Goal: Task Accomplishment & Management: Manage account settings

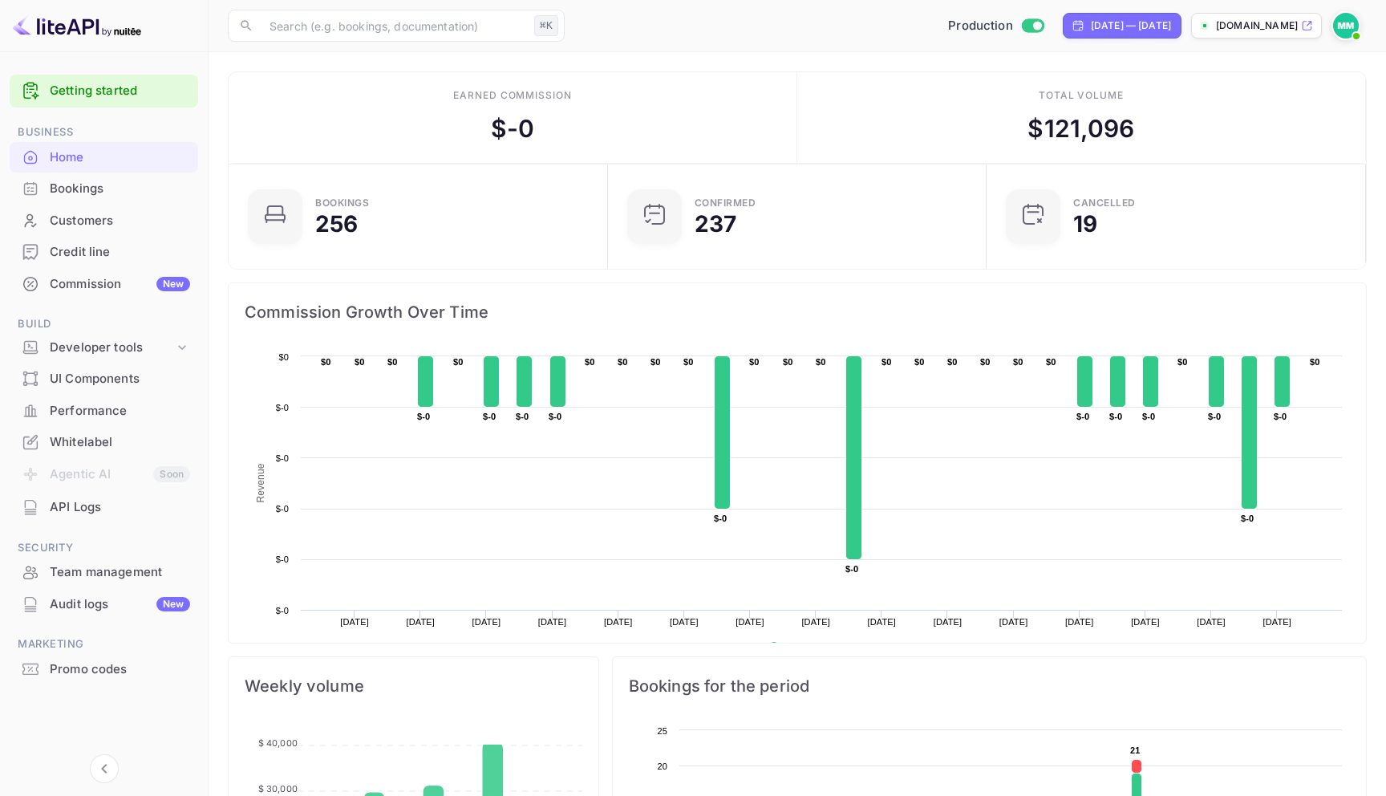
scroll to position [261, 370]
click at [383, 10] on input "text" at bounding box center [394, 26] width 268 height 32
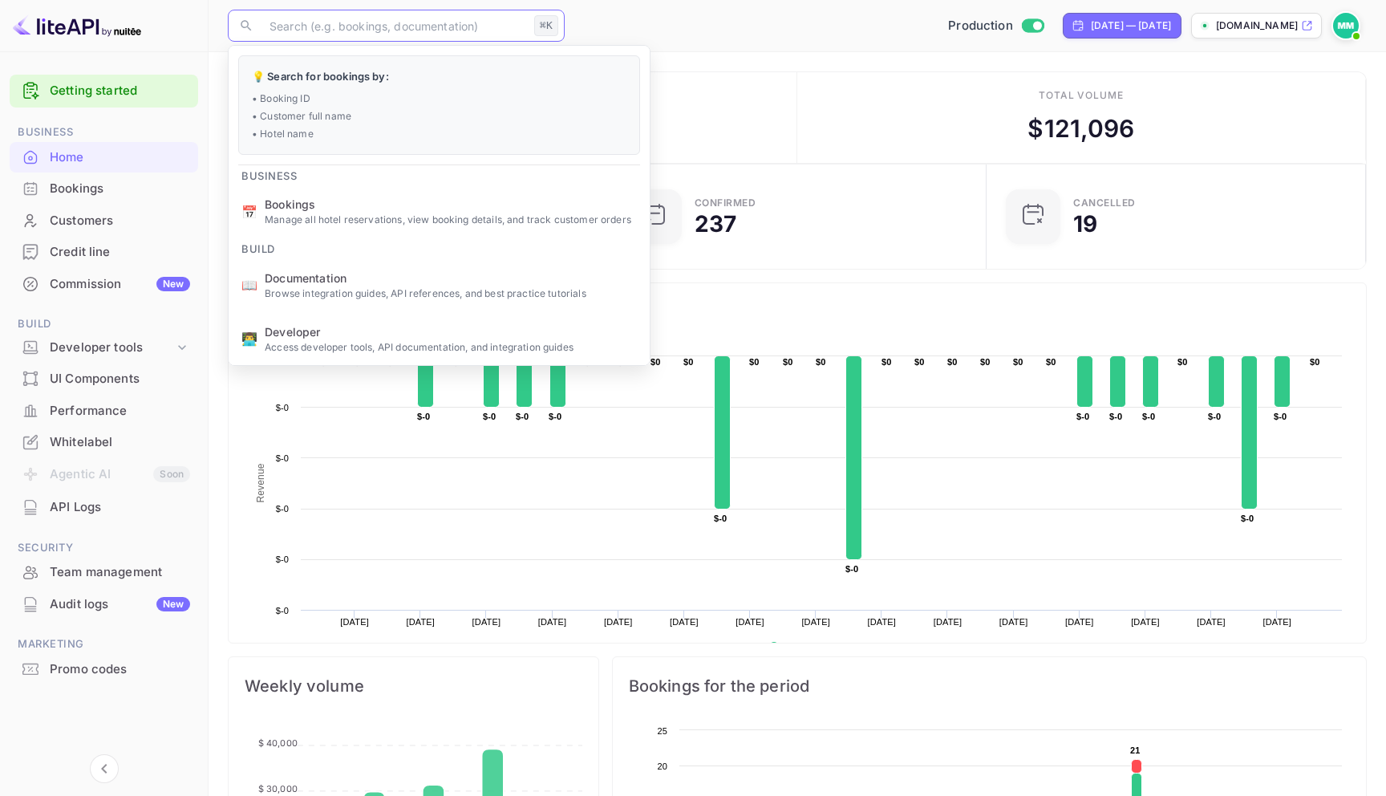
paste input "45KobL7z1"
type input "45KobL7z1"
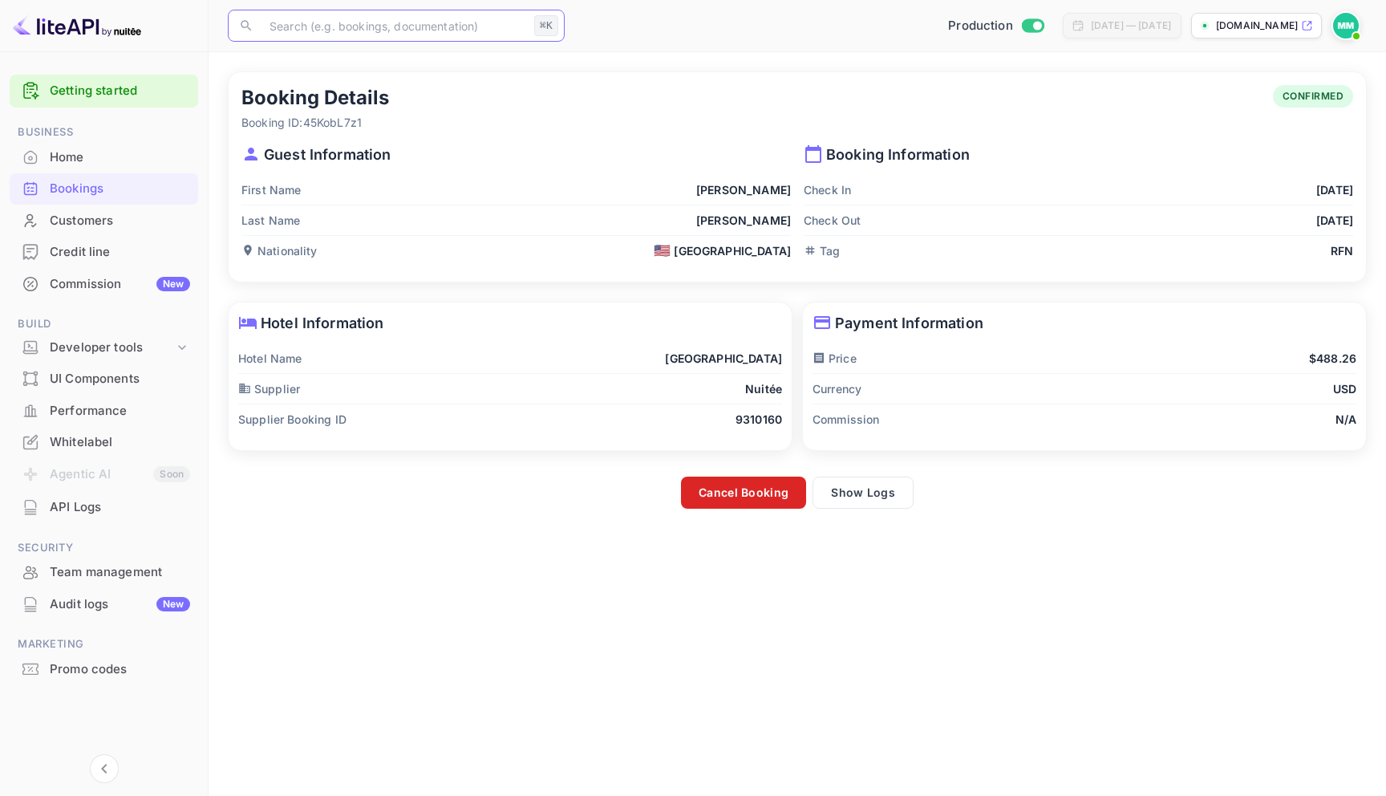
click at [781, 497] on button "Cancel Booking" at bounding box center [743, 493] width 125 height 32
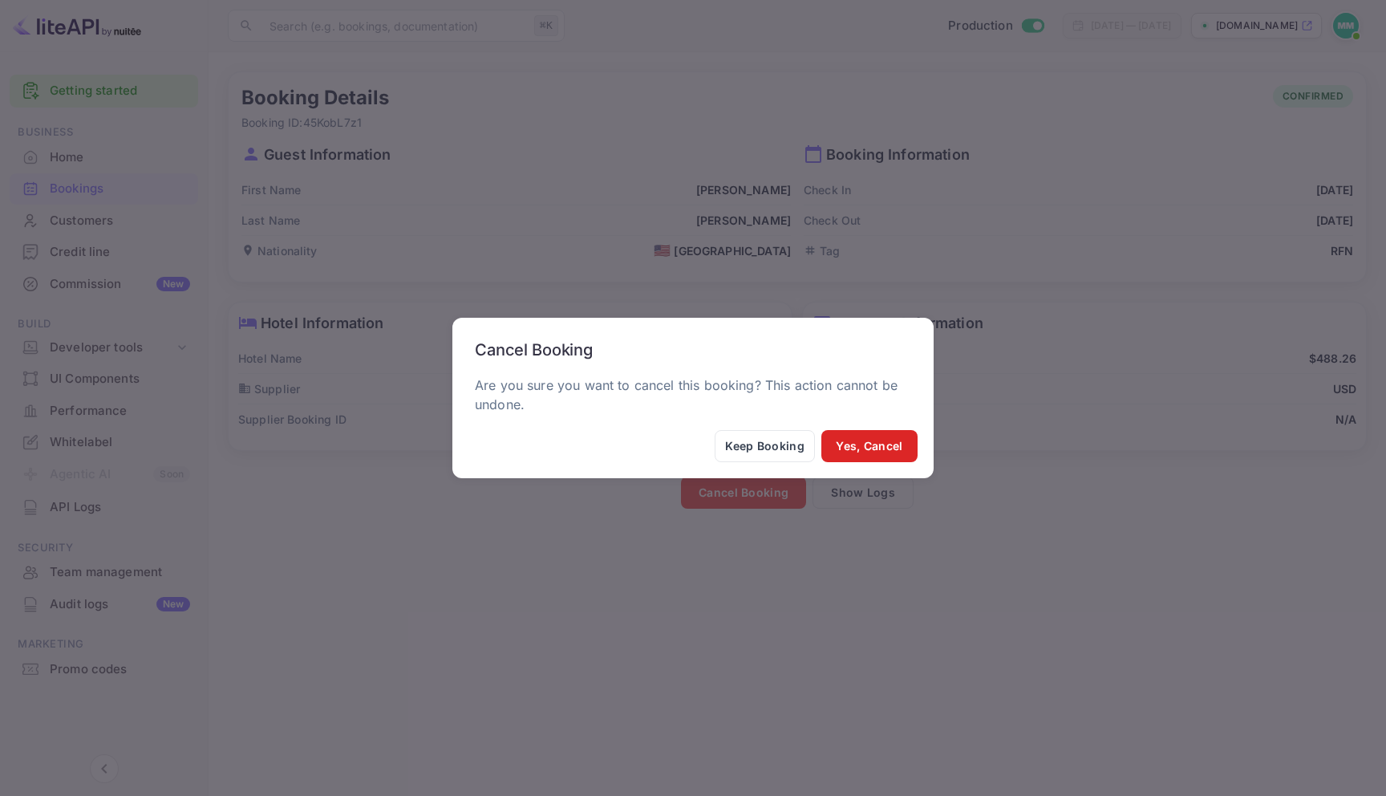
click at [863, 454] on button "Yes, Cancel" at bounding box center [870, 446] width 96 height 32
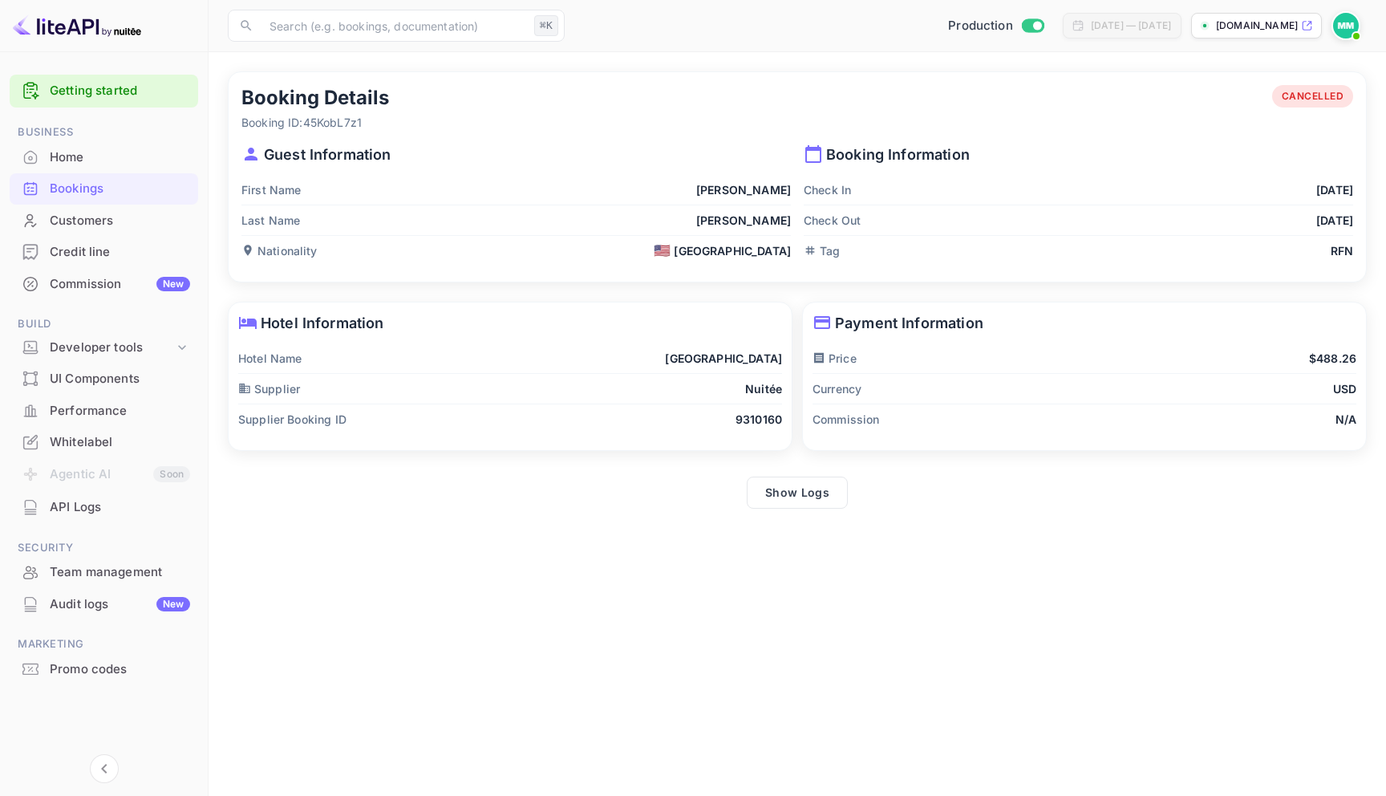
click at [753, 220] on p "[PERSON_NAME]" at bounding box center [743, 220] width 95 height 17
copy p "[PERSON_NAME]"
